Goal: Task Accomplishment & Management: Manage account settings

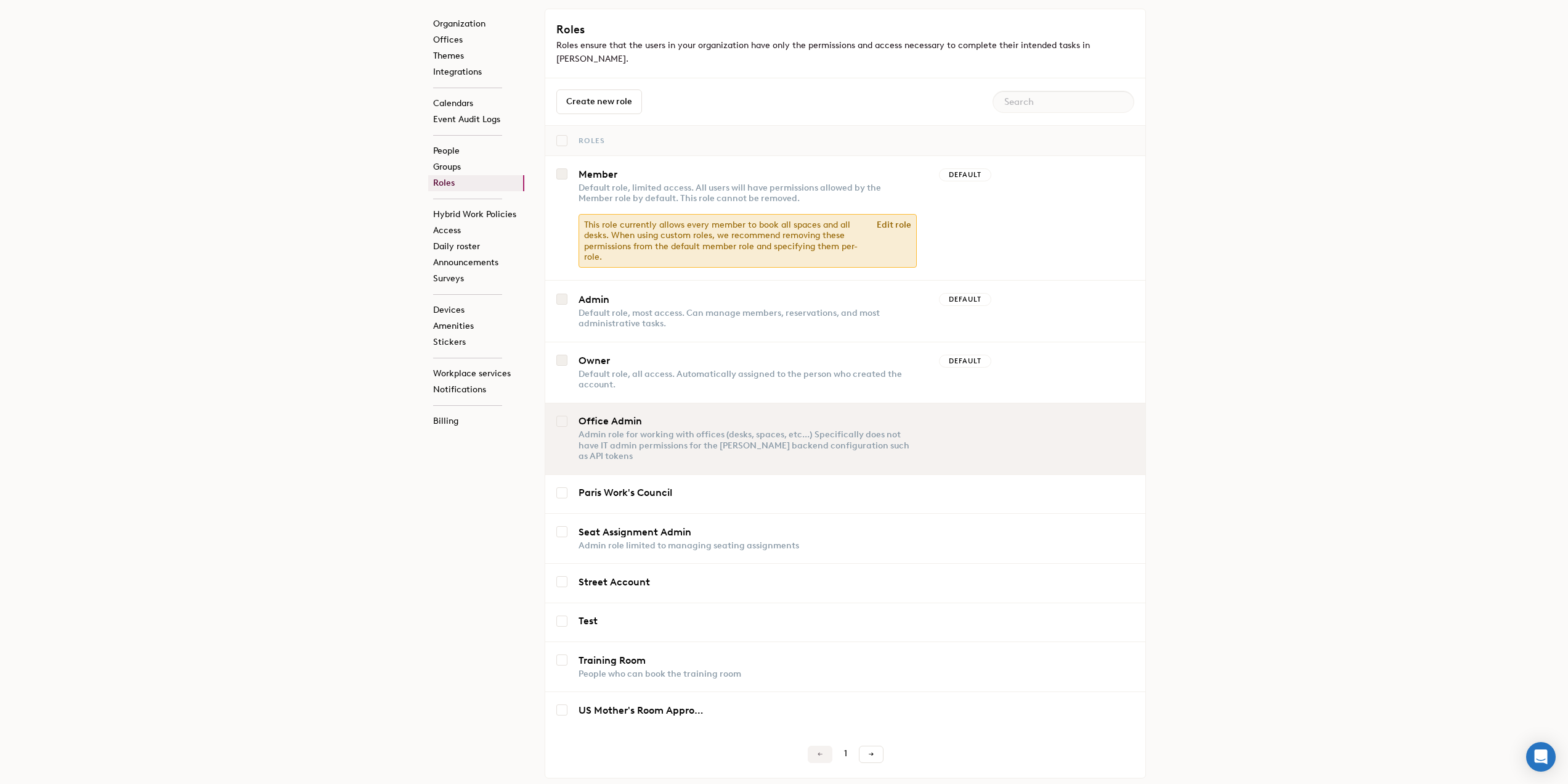
scroll to position [63, 0]
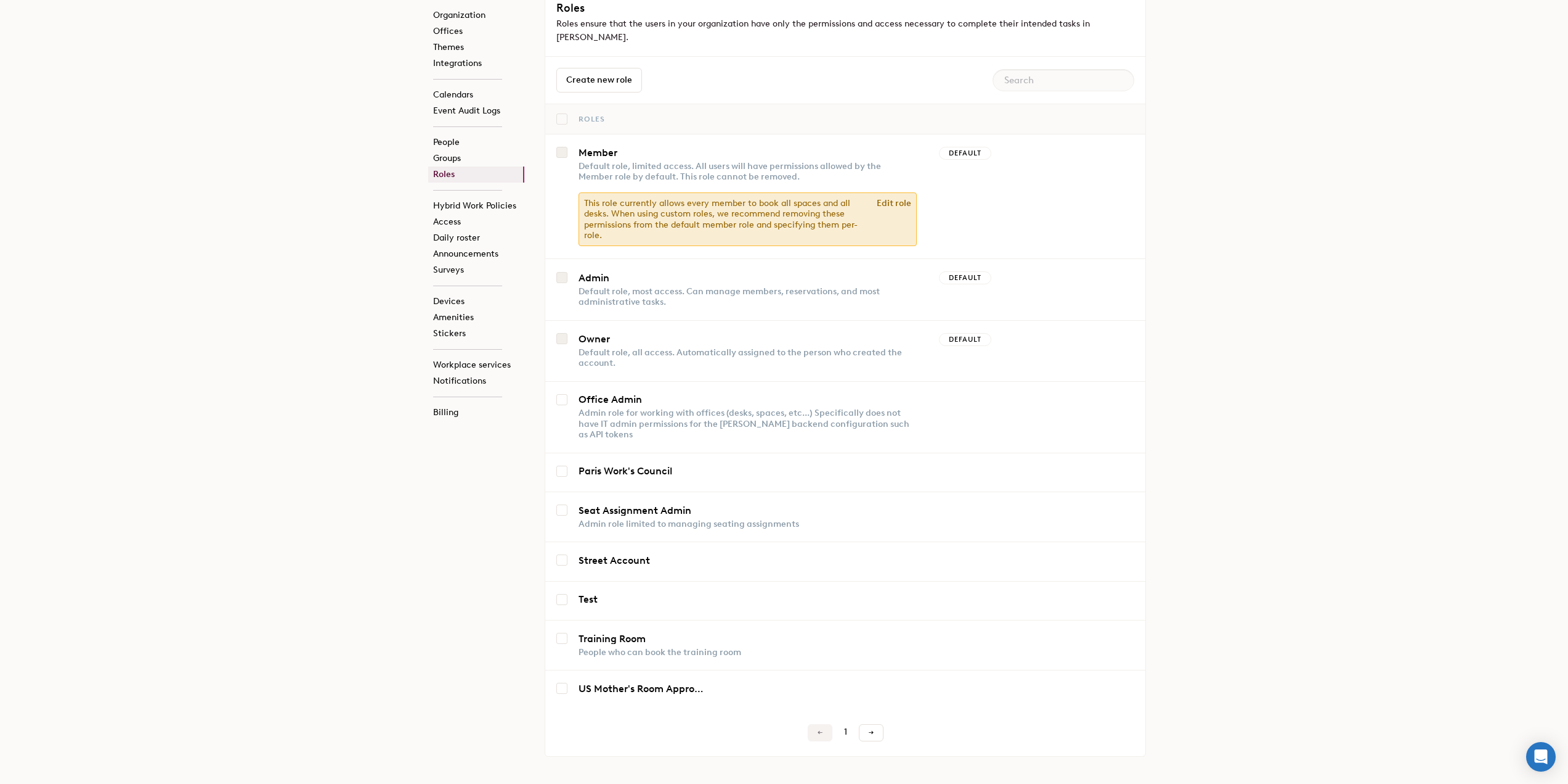
click at [885, 724] on div "1" at bounding box center [845, 732] width 600 height 17
click at [873, 729] on span at bounding box center [871, 732] width 6 height 6
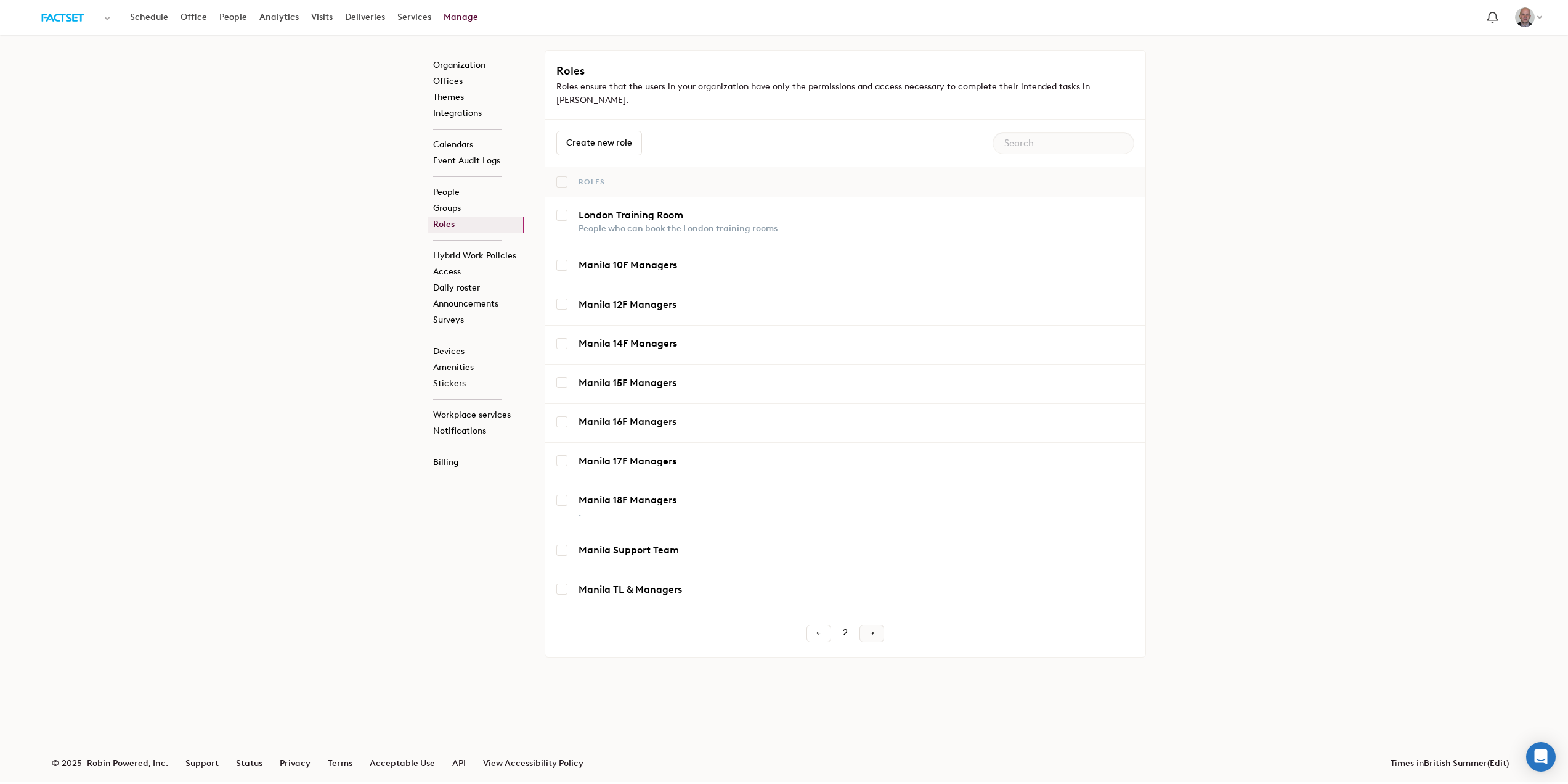
scroll to position [0, 0]
click at [874, 630] on span at bounding box center [877, 633] width 6 height 6
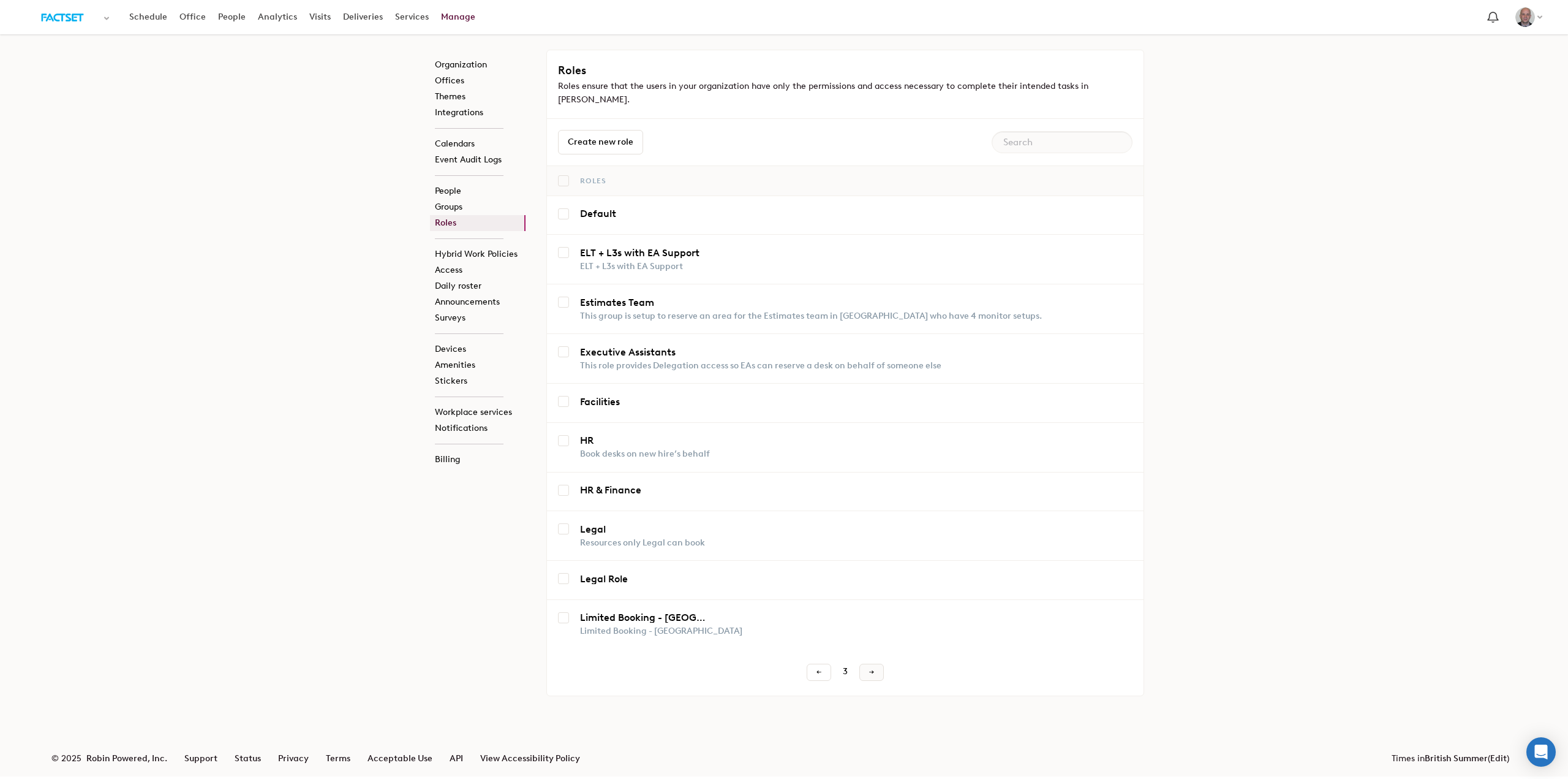
click at [874, 663] on link at bounding box center [871, 671] width 25 height 17
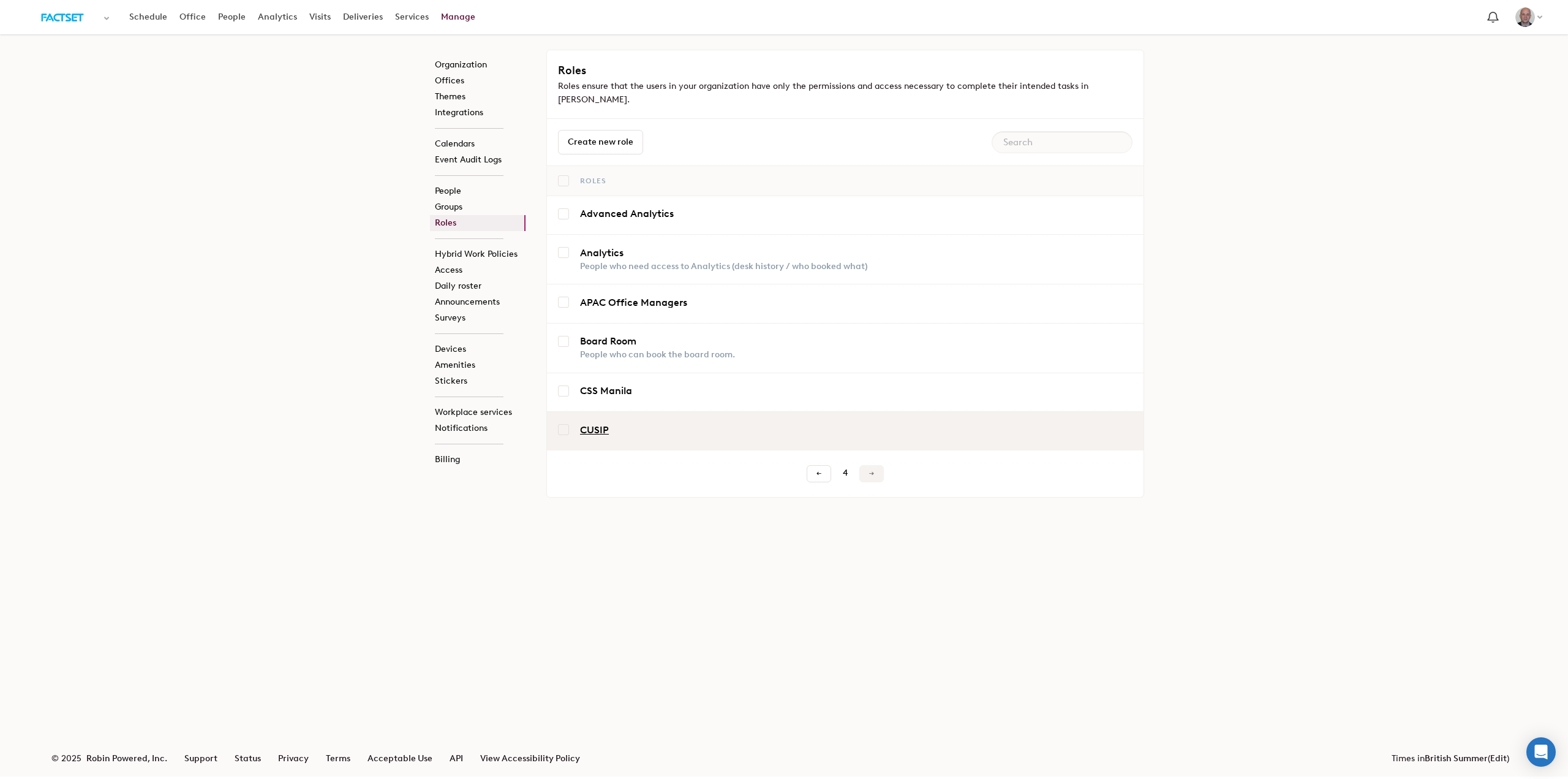
click at [599, 426] on link "CUSIP" at bounding box center [644, 430] width 128 height 10
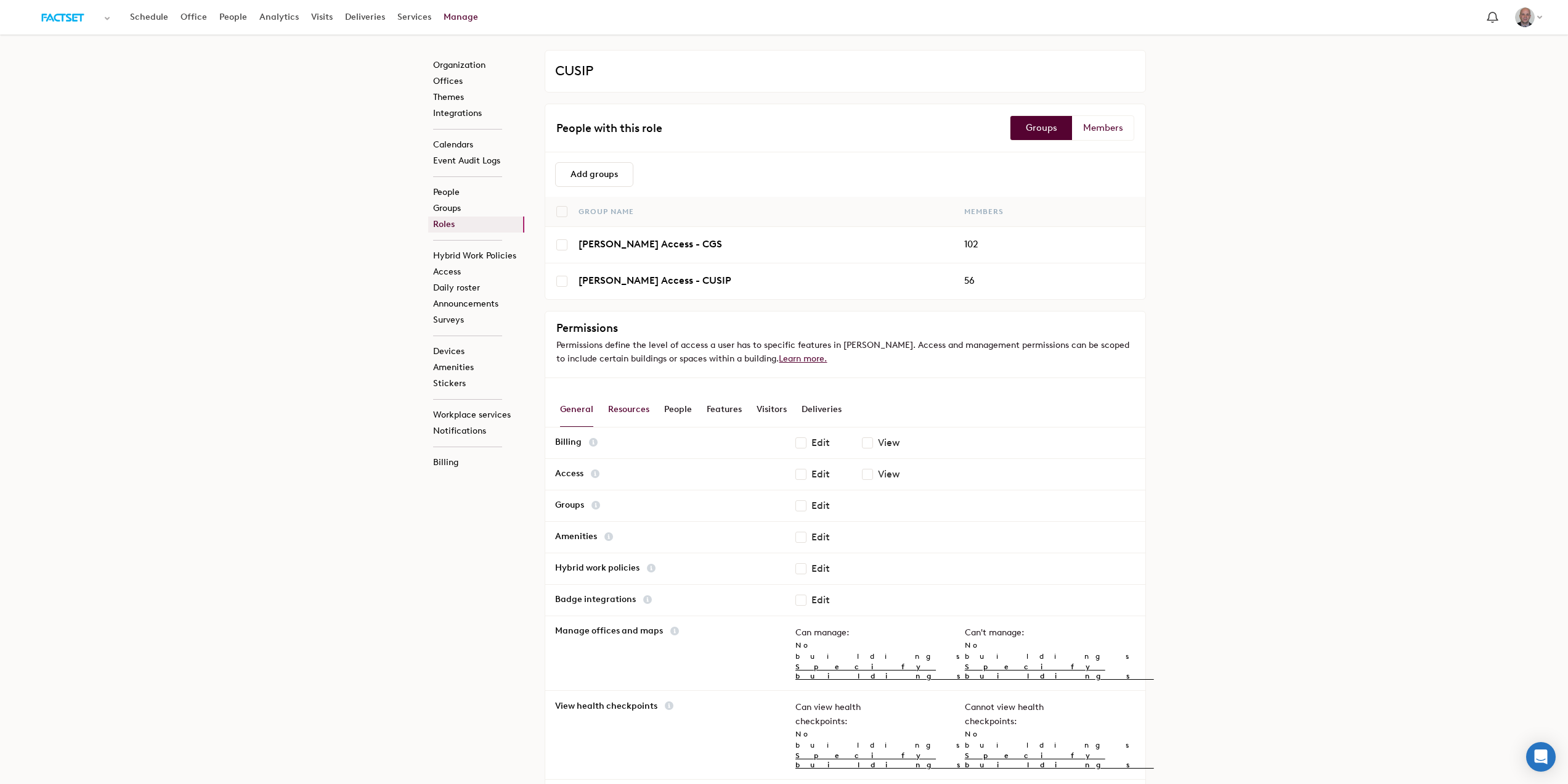
click at [627, 409] on div "Resources" at bounding box center [630, 409] width 42 height 35
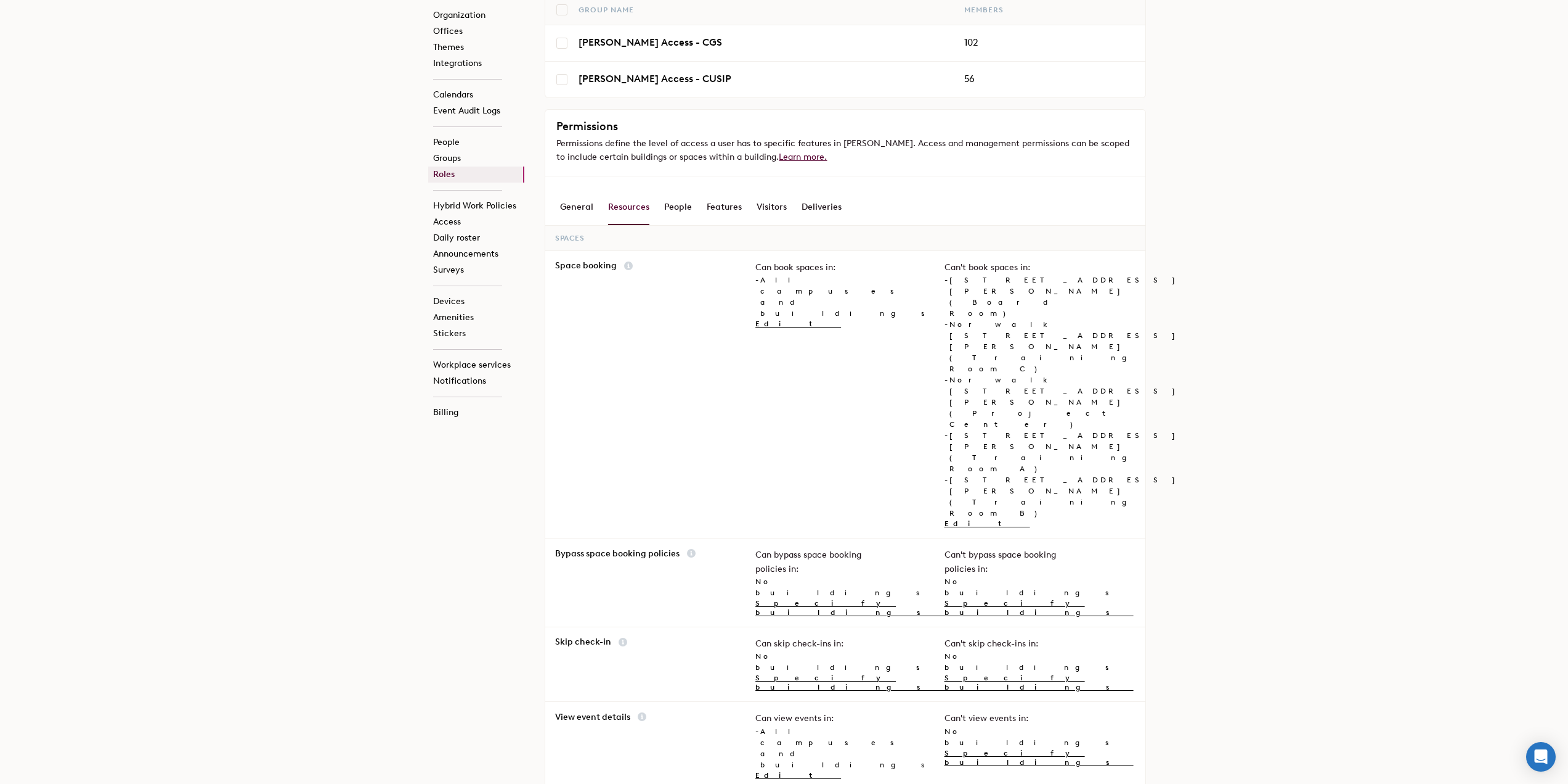
scroll to position [188, 0]
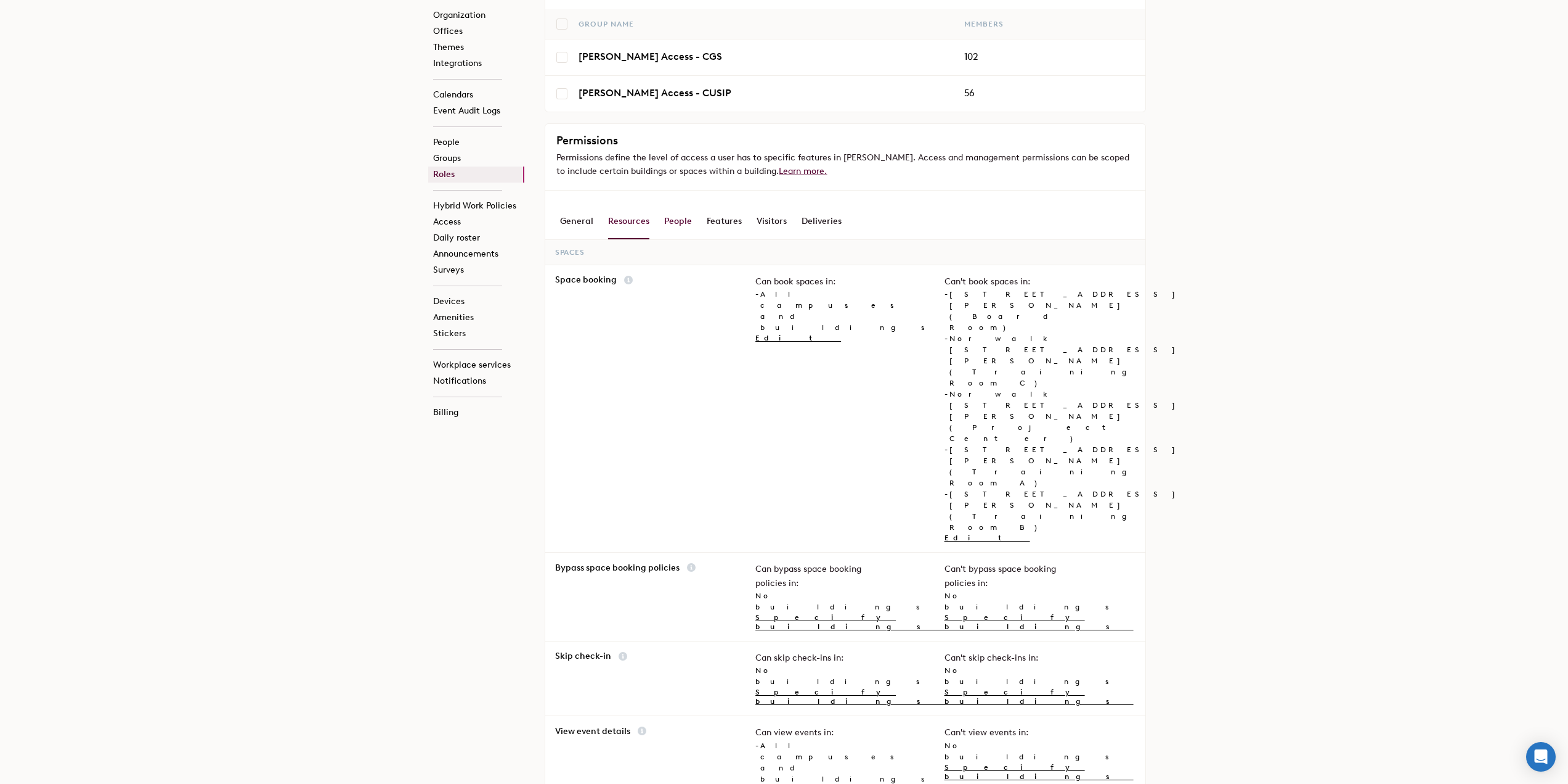
click at [667, 218] on div "People" at bounding box center [678, 221] width 28 height 35
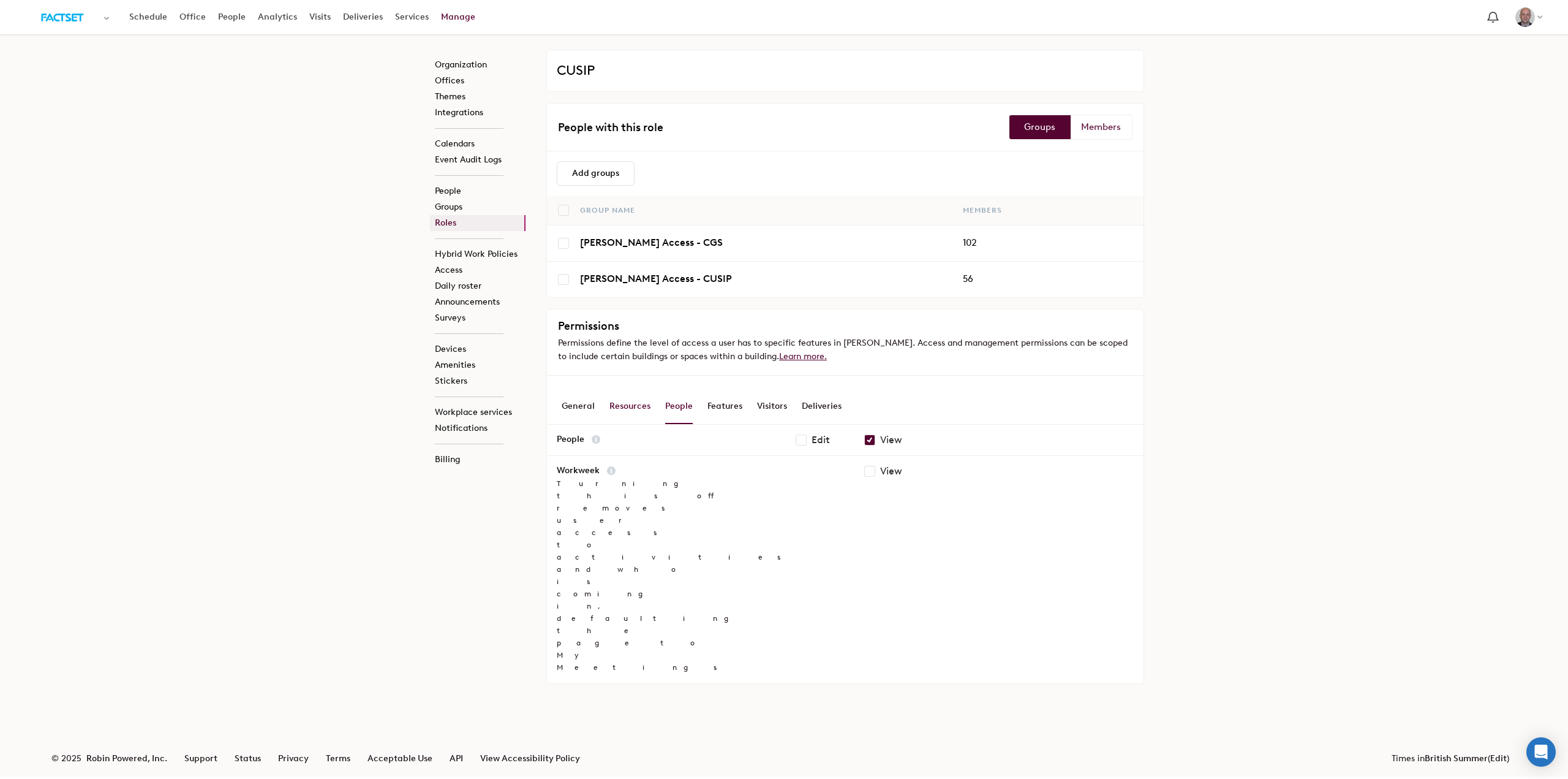
click at [622, 401] on div "Resources" at bounding box center [630, 406] width 41 height 35
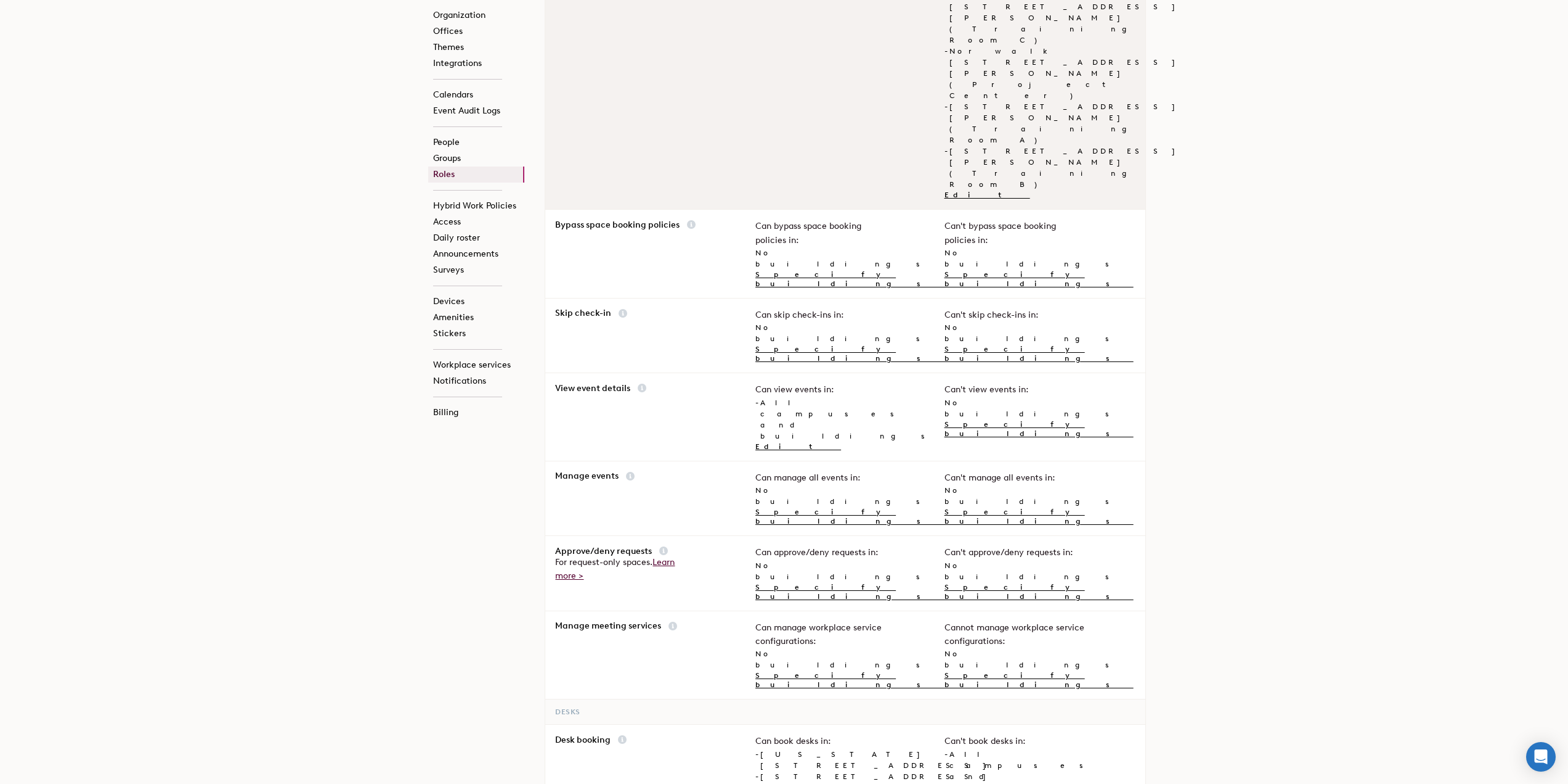
scroll to position [557, 0]
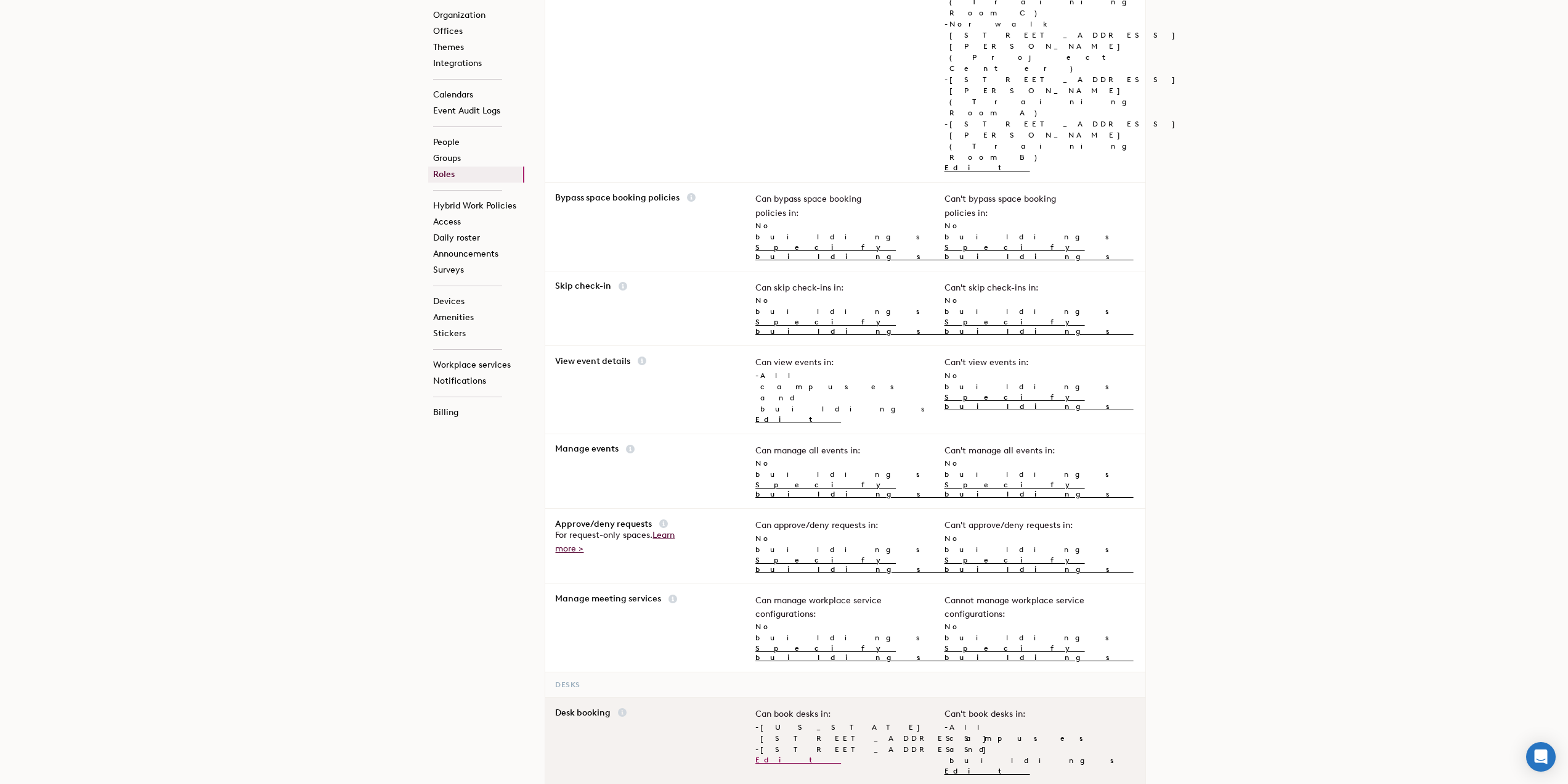
click at [766, 755] on link "Edit" at bounding box center [798, 759] width 85 height 9
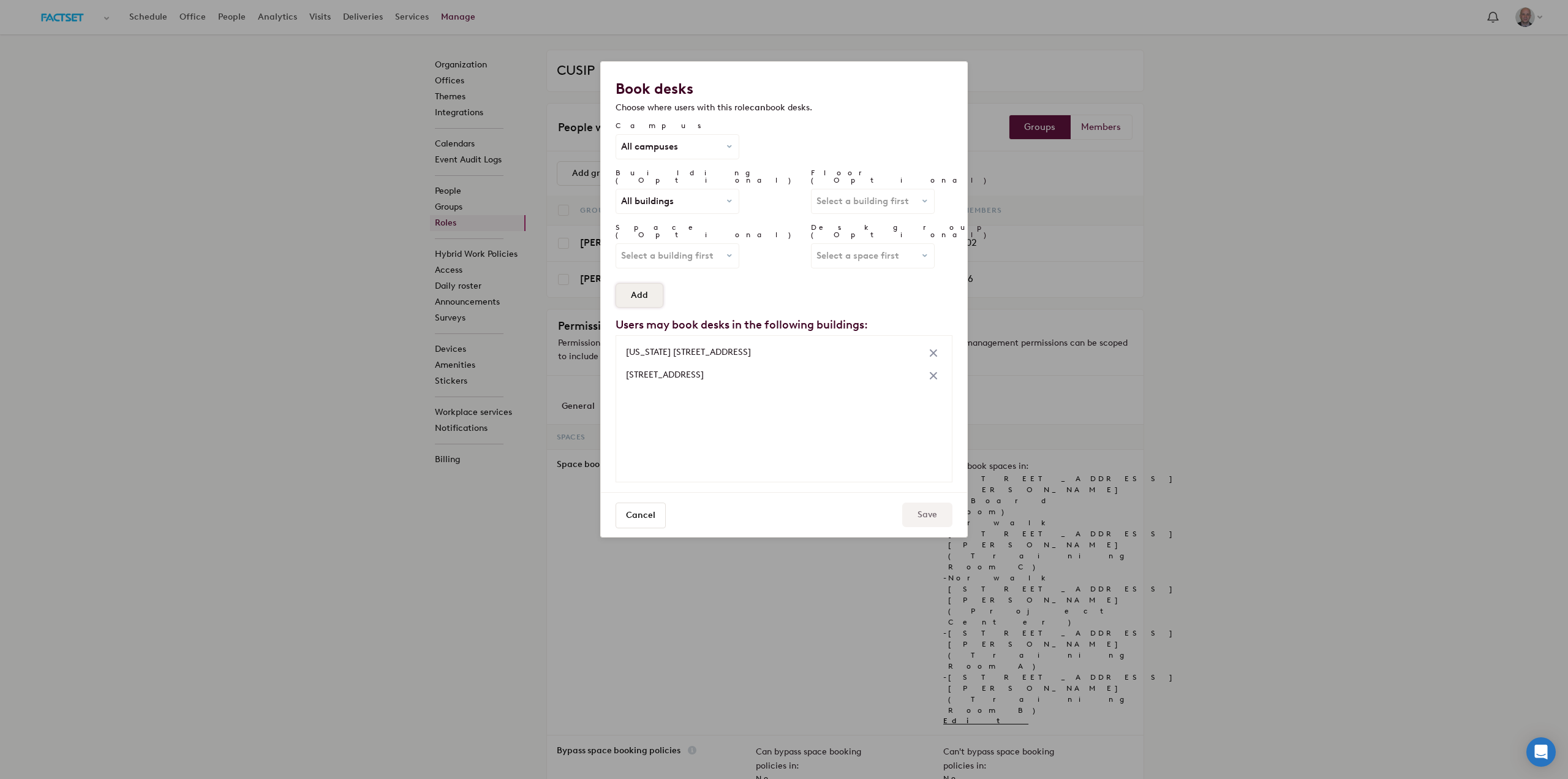
click at [628, 283] on button "Add" at bounding box center [639, 295] width 47 height 25
click at [933, 395] on icon at bounding box center [933, 398] width 7 height 7
click at [702, 190] on div "All buildings All buildings [GEOGRAPHIC_DATA] [GEOGRAPHIC_DATA] Boston One Beac…" at bounding box center [677, 201] width 122 height 24
click at [692, 269] on link "London [GEOGRAPHIC_DATA]" at bounding box center [718, 276] width 183 height 17
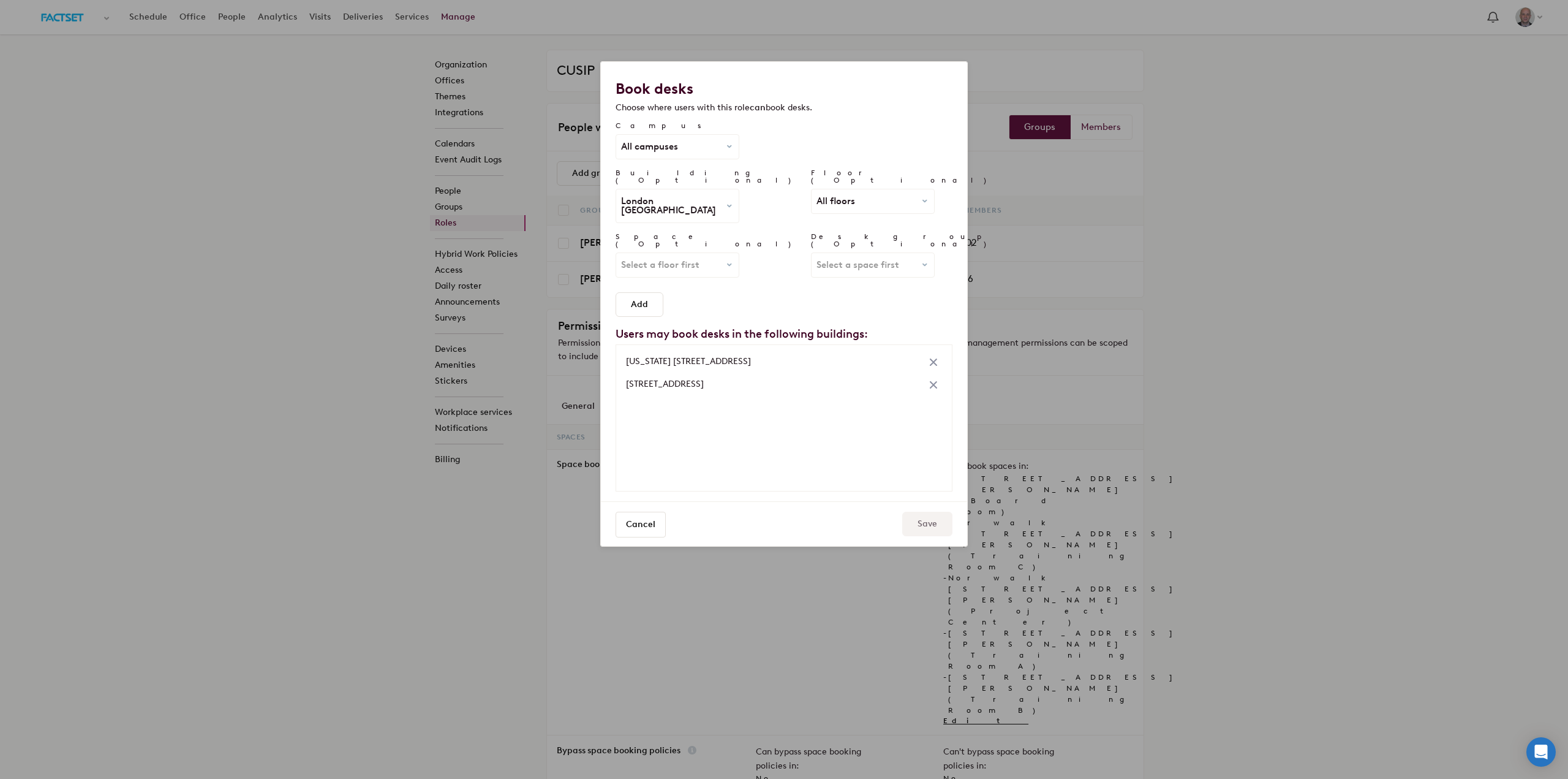
click at [816, 196] on span "All floors" at bounding box center [835, 200] width 38 height 9
click at [823, 269] on link "Floor 6" at bounding box center [863, 276] width 82 height 17
click at [811, 190] on div "Floor 6 All floors Floor 10 Floor 5 Floor 6" at bounding box center [872, 201] width 122 height 24
click at [823, 235] on link "Floor 10" at bounding box center [863, 243] width 82 height 17
click at [816, 261] on span "All desk groups" at bounding box center [849, 265] width 65 height 9
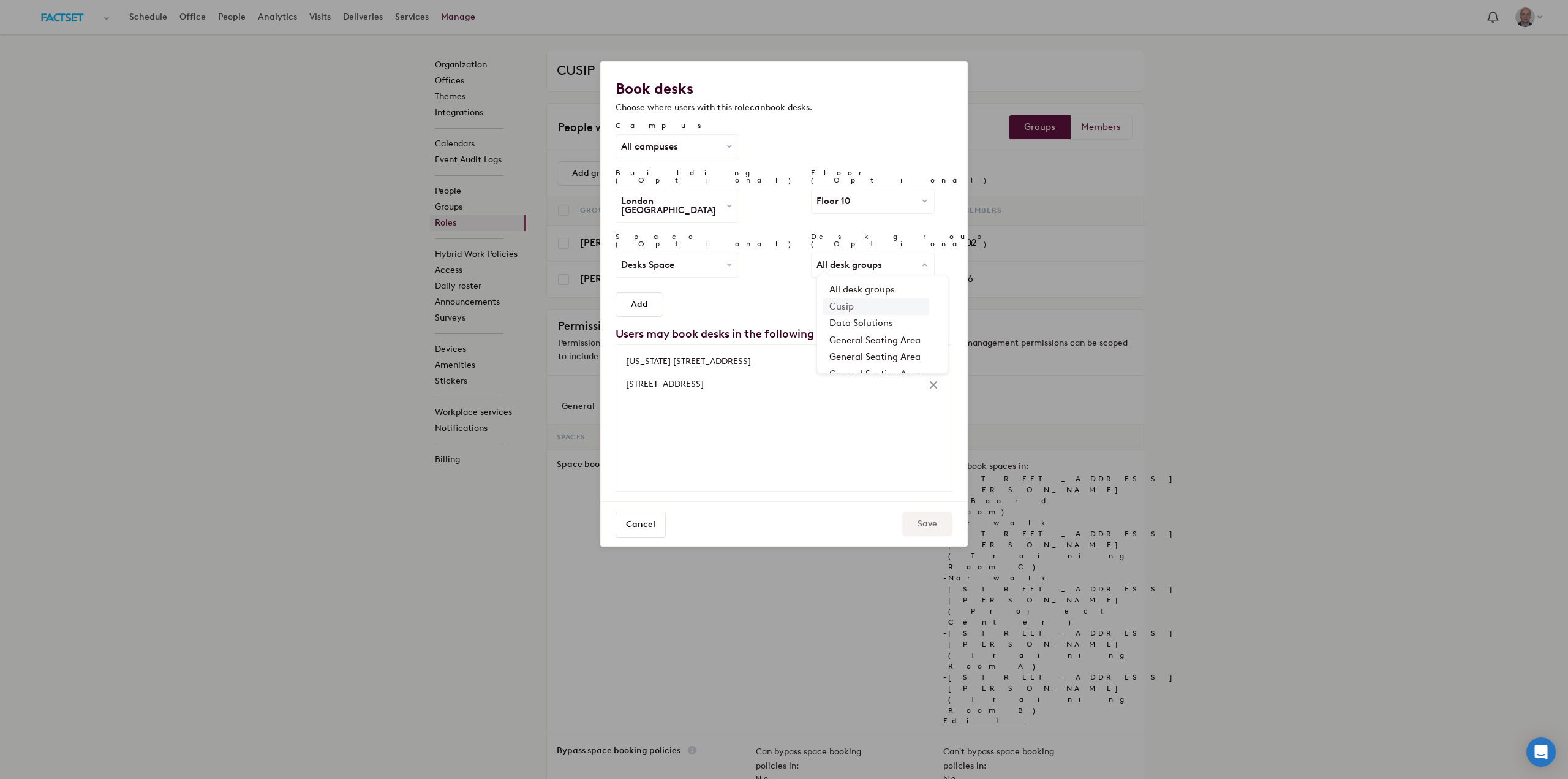
click at [823, 298] on link "Cusip" at bounding box center [875, 306] width 106 height 17
click at [785, 290] on div "Campus All campuses All campuses [GEOGRAPHIC_DATA] [GEOGRAPHIC_DATA] [GEOGRAPHI…" at bounding box center [784, 309] width 366 height 384
click at [816, 261] on span "Cusip" at bounding box center [872, 265] width 112 height 9
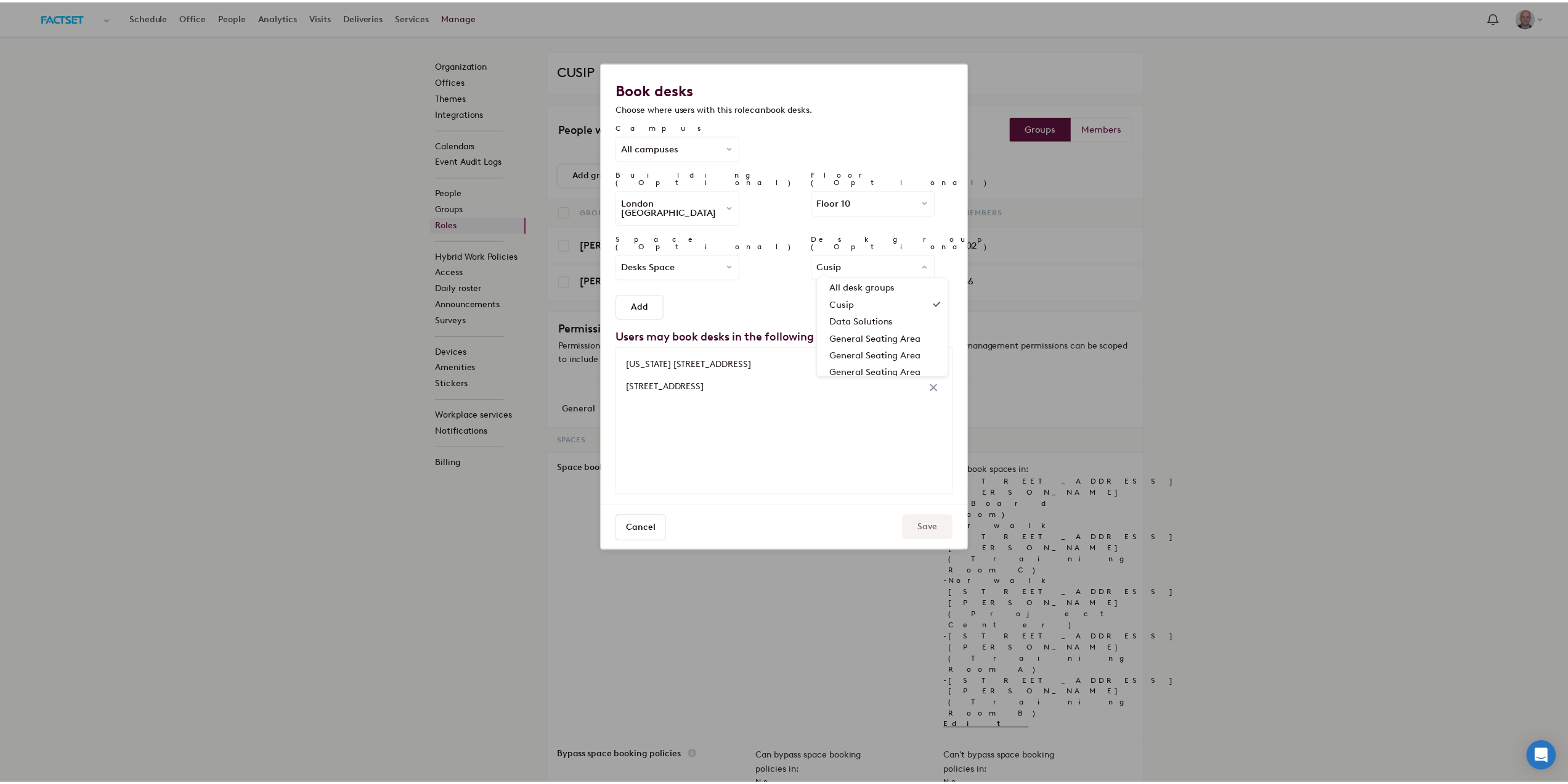
scroll to position [0, 0]
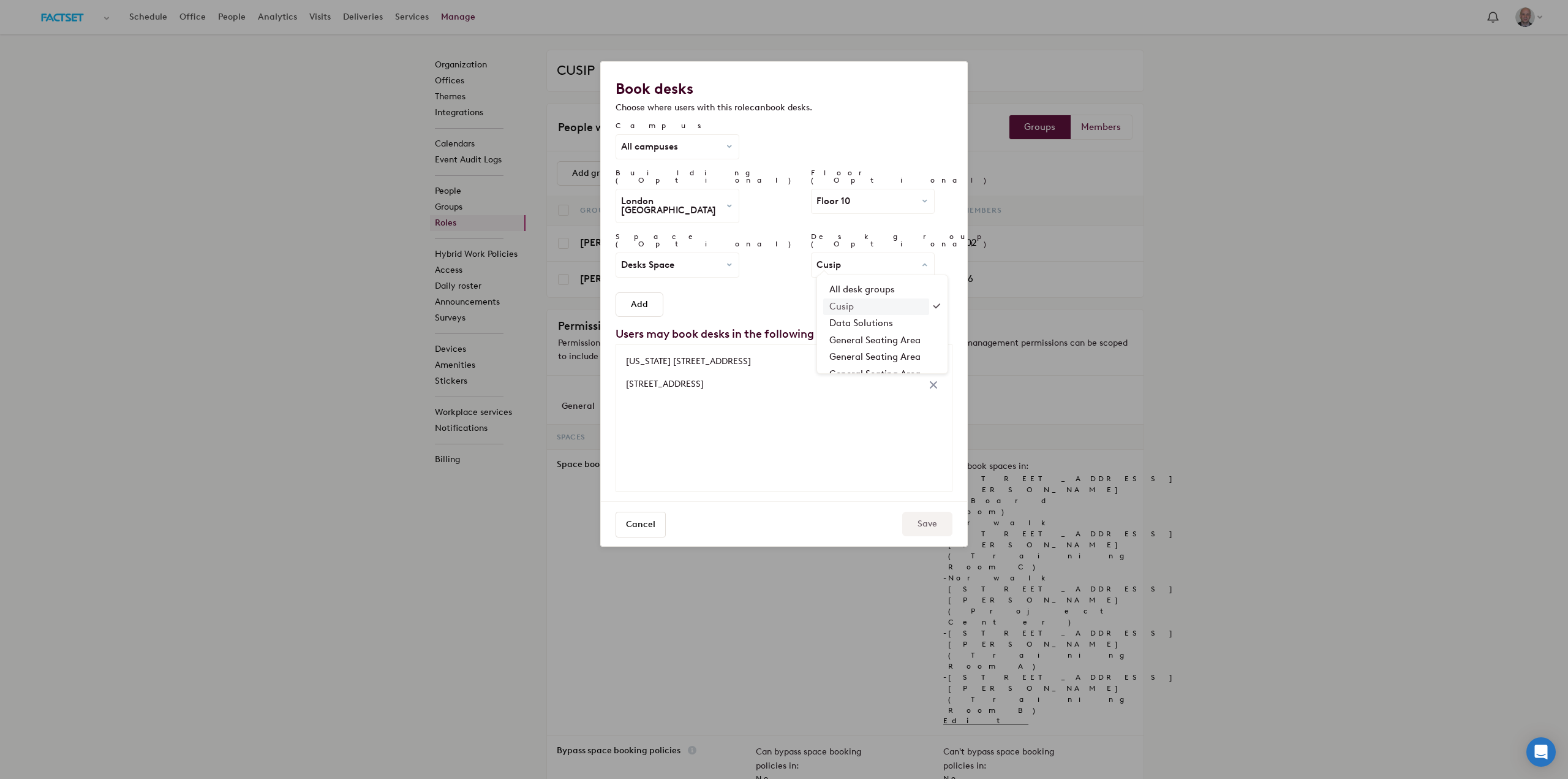
click at [823, 298] on link "Cusip" at bounding box center [875, 306] width 106 height 17
click at [671, 261] on span "Desks Space" at bounding box center [647, 265] width 53 height 9
click at [679, 253] on div "Desks Space All spaces Desks Space" at bounding box center [677, 265] width 122 height 24
click at [640, 292] on button "Add" at bounding box center [639, 304] width 47 height 25
click at [909, 511] on button "Save" at bounding box center [927, 523] width 50 height 25
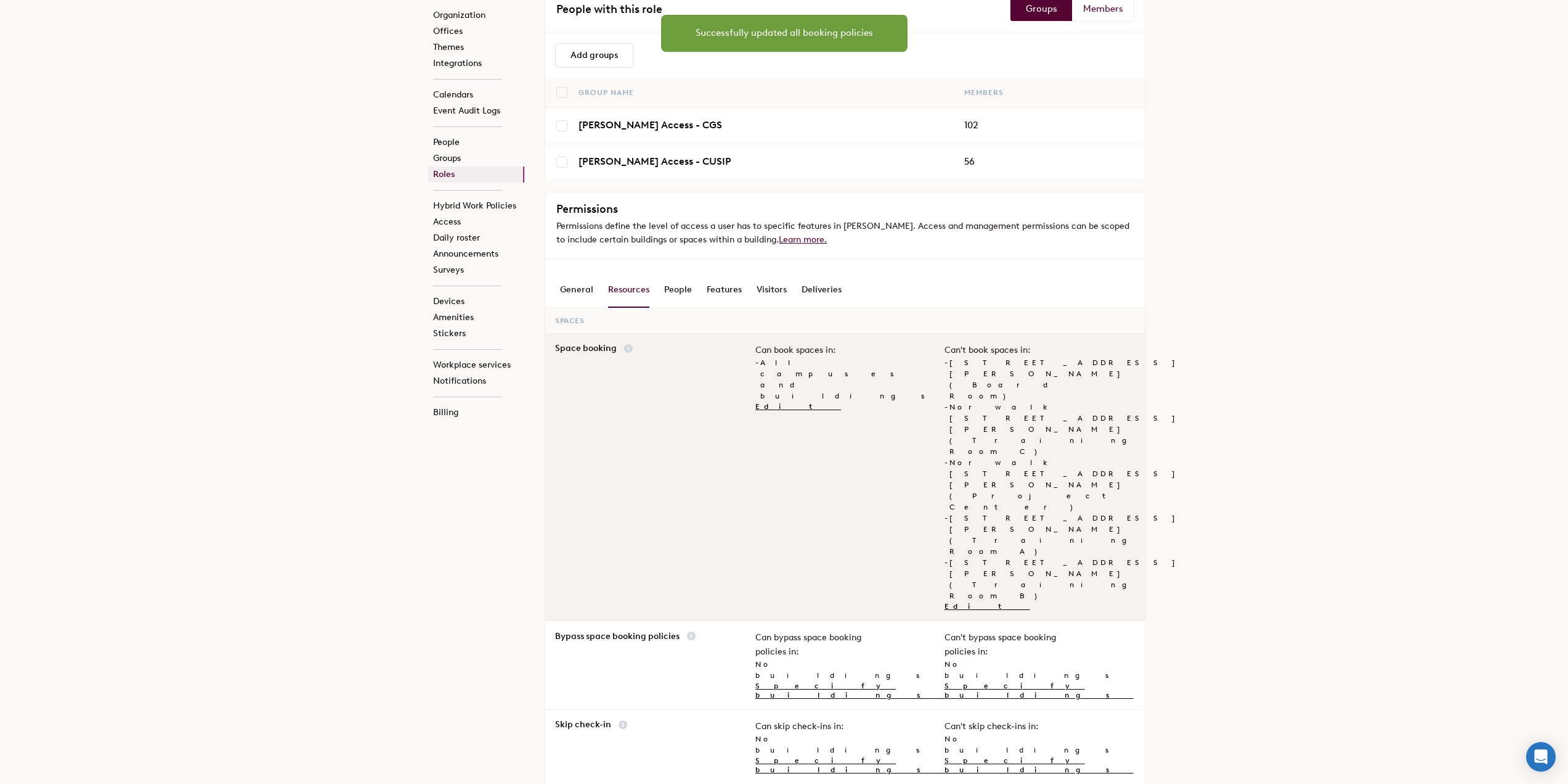
scroll to position [123, 0]
